Goal: Communication & Community: Answer question/provide support

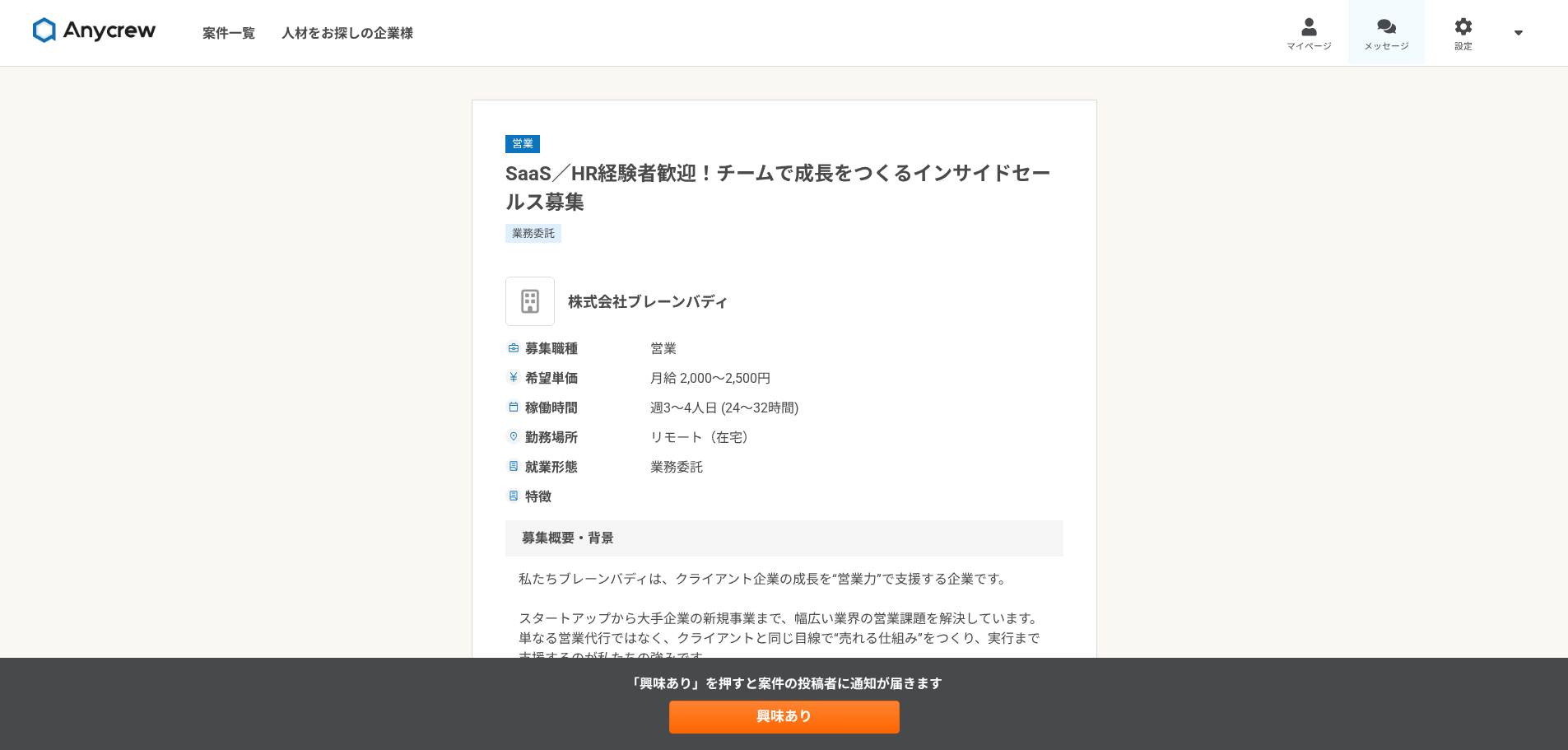
click at [1389, 41] on span "メッセージ" at bounding box center [1386, 47] width 46 height 14
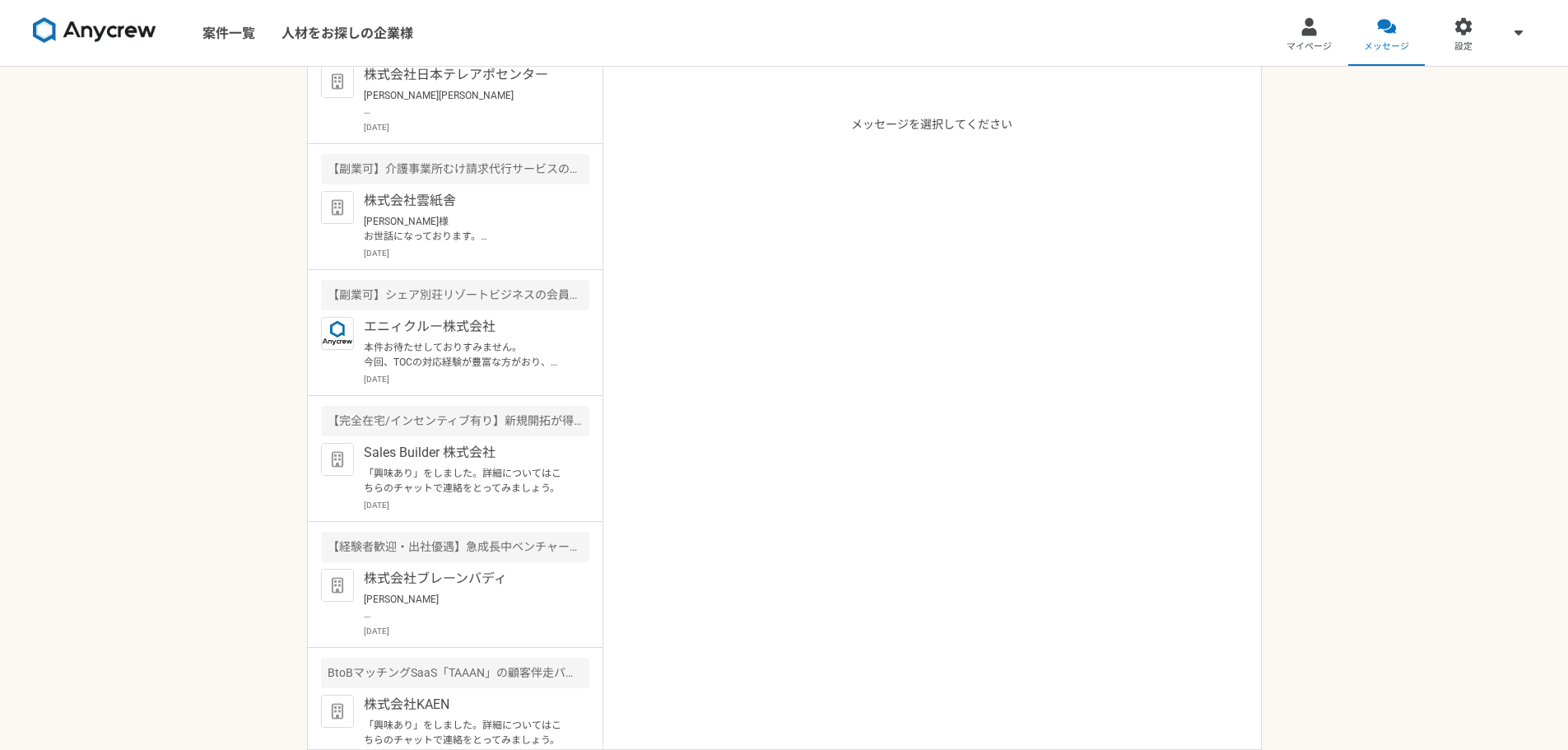
scroll to position [1070, 0]
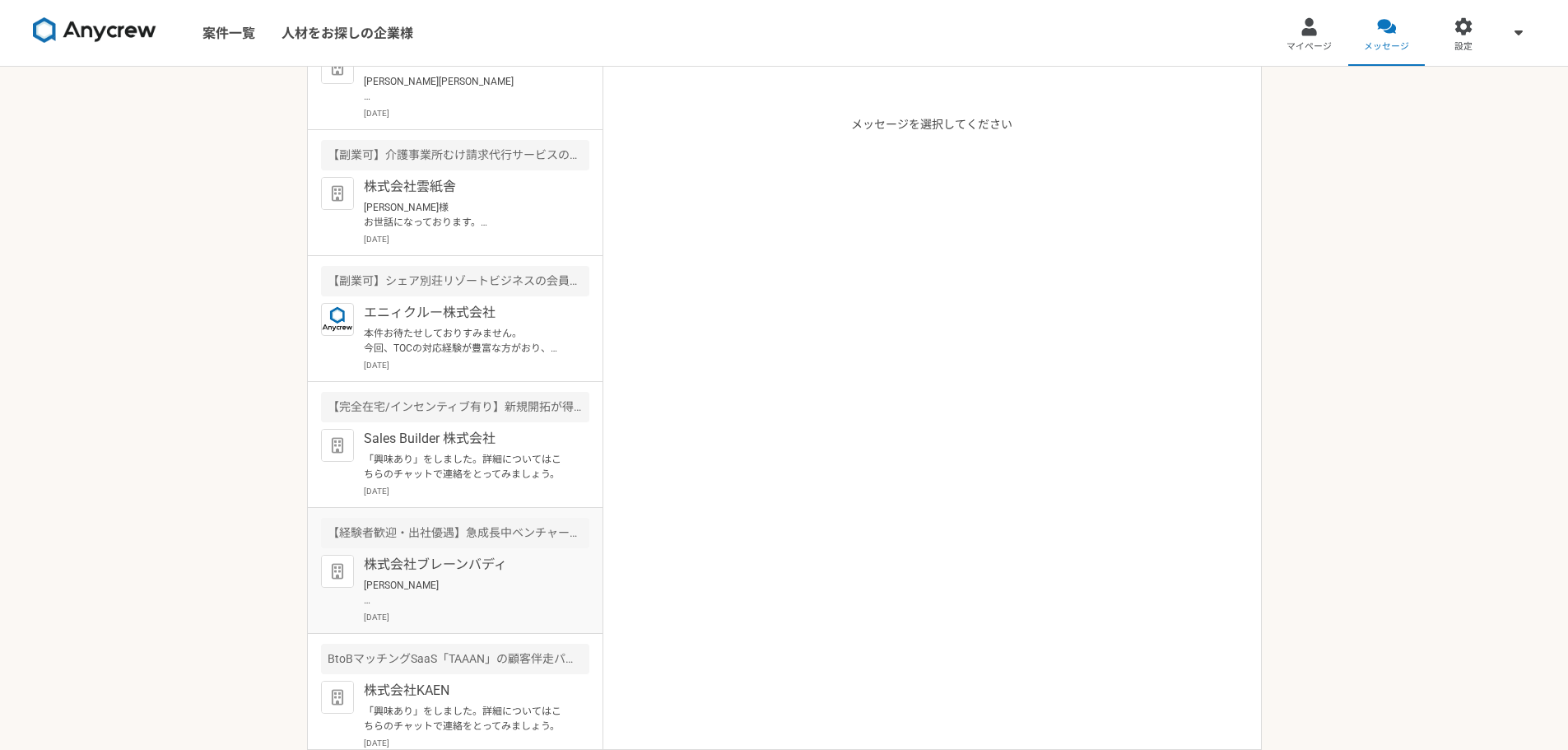
click at [484, 596] on p "[PERSON_NAME] お世話になっております。 スキルシートの送付方法についてご教示いただければ幸いです。 アクセス権限をお付けしてリンクでお送りする形…" at bounding box center [465, 592] width 203 height 30
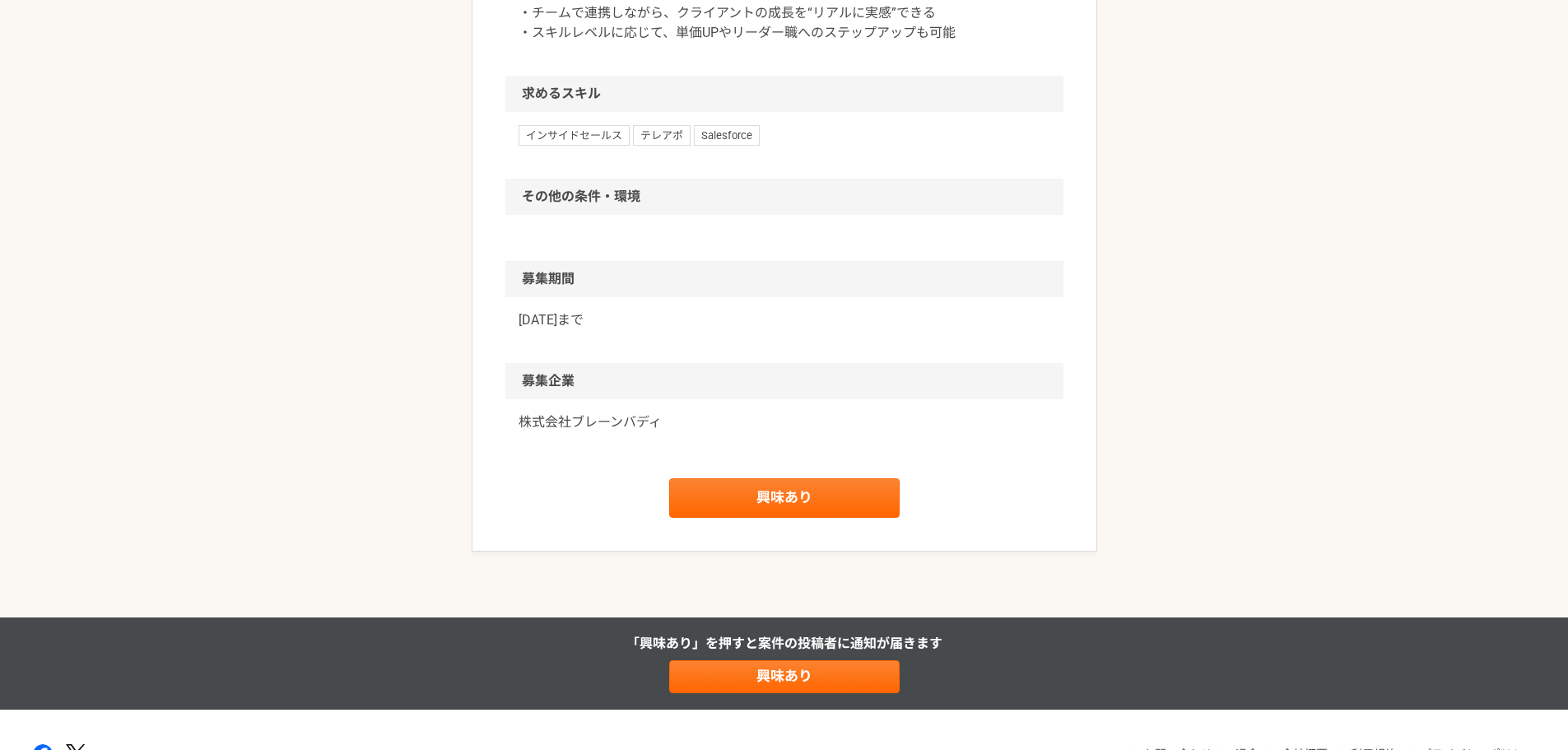
scroll to position [1070, 0]
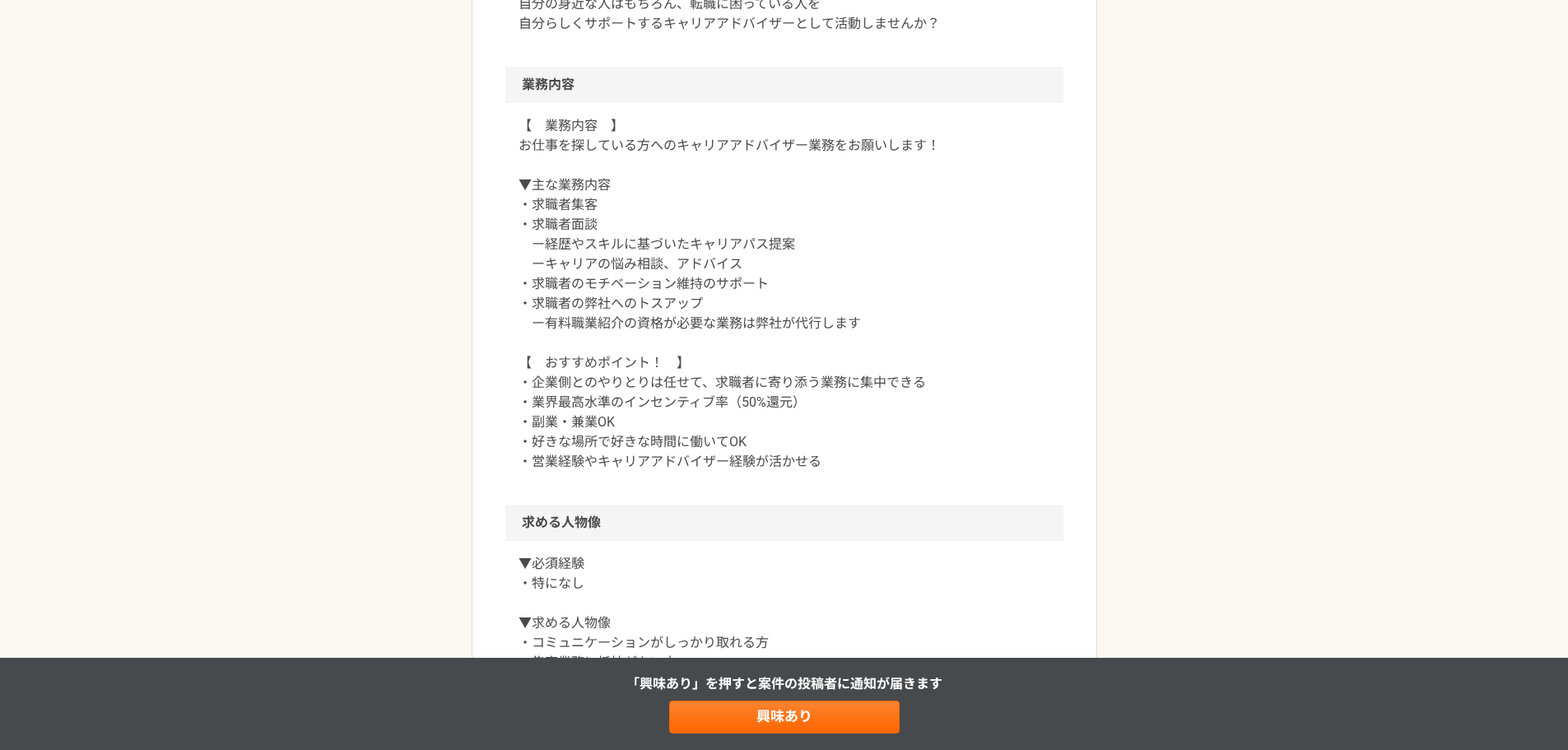
scroll to position [741, 0]
